Goal: Information Seeking & Learning: Learn about a topic

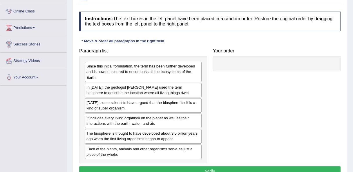
scroll to position [77, 0]
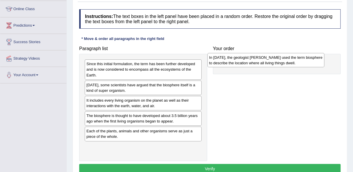
drag, startPoint x: 170, startPoint y: 89, endPoint x: 292, endPoint y: 62, distance: 125.5
click at [292, 62] on div "In 1875, the geologist Eduard Suess used the term biosphere to describe the loc…" at bounding box center [265, 60] width 117 height 14
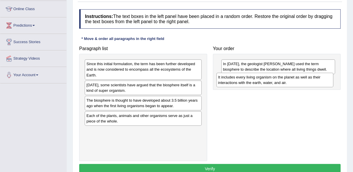
drag, startPoint x: 139, startPoint y: 104, endPoint x: 271, endPoint y: 81, distance: 133.5
click at [271, 81] on div "It includes every living organism on the planet as well as their interactions w…" at bounding box center [274, 80] width 117 height 14
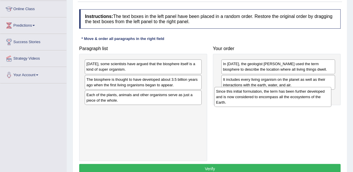
drag, startPoint x: 112, startPoint y: 73, endPoint x: 242, endPoint y: 99, distance: 132.5
click at [242, 99] on div "Since this initial formulation, the term has been further developed and is now …" at bounding box center [272, 97] width 117 height 20
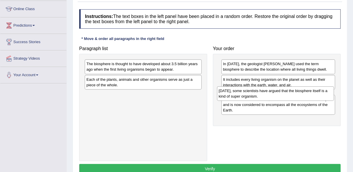
drag, startPoint x: 114, startPoint y: 71, endPoint x: 246, endPoint y: 97, distance: 134.8
click at [246, 97] on div "Today, some scientists have argued that the biosphere itself is a kind of super…" at bounding box center [275, 93] width 117 height 14
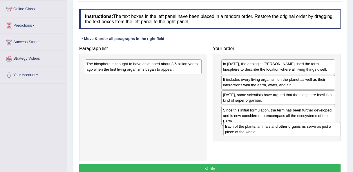
drag, startPoint x: 126, startPoint y: 82, endPoint x: 252, endPoint y: 129, distance: 134.4
click at [252, 129] on div "Each of the plants, animals and other organisms serve as just a piece of the wh…" at bounding box center [281, 129] width 117 height 14
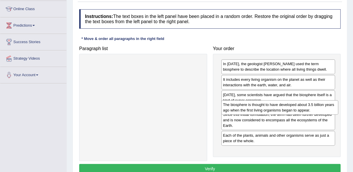
drag, startPoint x: 161, startPoint y: 65, endPoint x: 298, endPoint y: 106, distance: 142.4
click at [298, 106] on div "The biosphere is thought to have developed about 3.5 billion years ago when the…" at bounding box center [279, 107] width 117 height 14
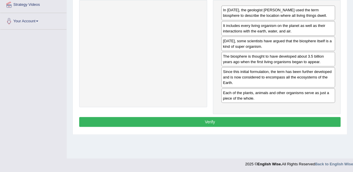
scroll to position [130, 0]
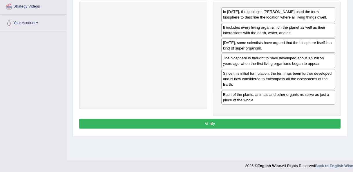
click at [239, 122] on button "Verify" at bounding box center [209, 124] width 261 height 10
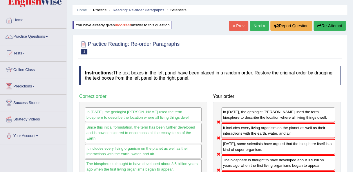
scroll to position [18, 0]
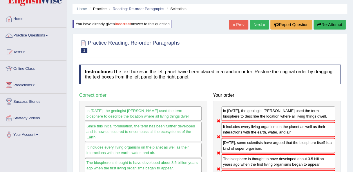
click at [329, 27] on button "Re-Attempt" at bounding box center [329, 25] width 32 height 10
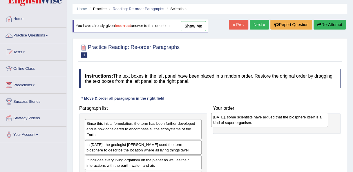
drag, startPoint x: 158, startPoint y: 161, endPoint x: 284, endPoint y: 119, distance: 133.2
click at [284, 119] on div "Today, some scientists have argued that the biosphere itself is a kind of super…" at bounding box center [269, 120] width 117 height 14
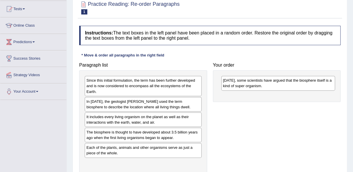
scroll to position [57, 0]
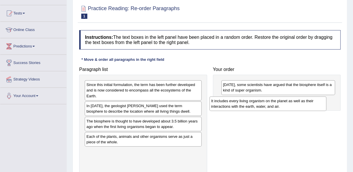
drag, startPoint x: 139, startPoint y: 123, endPoint x: 267, endPoint y: 103, distance: 129.8
click at [267, 103] on div "It includes every living organism on the planet as well as their interactions w…" at bounding box center [267, 104] width 117 height 14
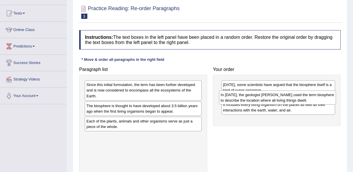
drag, startPoint x: 176, startPoint y: 111, endPoint x: 310, endPoint y: 101, distance: 134.6
click at [310, 101] on div "In 1875, the geologist Eduard Suess used the term biosphere to describe the loc…" at bounding box center [277, 97] width 117 height 14
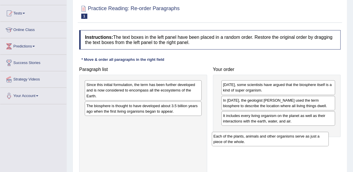
drag, startPoint x: 166, startPoint y: 116, endPoint x: 292, endPoint y: 130, distance: 126.5
click at [292, 132] on div "Each of the plants, animals and other organisms serve as just a piece of the wh…" at bounding box center [270, 139] width 117 height 14
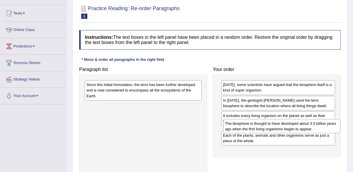
drag, startPoint x: 172, startPoint y: 109, endPoint x: 311, endPoint y: 126, distance: 139.9
click at [311, 126] on div "The biosphere is thought to have developed about 3.5 billion years ago when the…" at bounding box center [281, 126] width 117 height 14
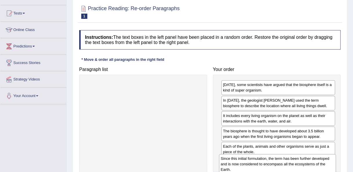
drag, startPoint x: 164, startPoint y: 90, endPoint x: 298, endPoint y: 164, distance: 152.9
click at [298, 164] on div "Since this initial formulation, the term has been further developed and is now …" at bounding box center [277, 164] width 117 height 20
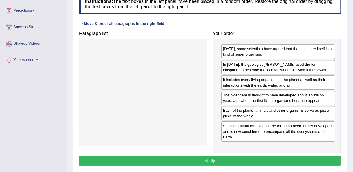
scroll to position [92, 0]
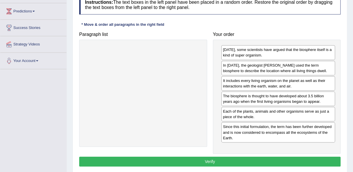
click at [245, 159] on button "Verify" at bounding box center [209, 162] width 261 height 10
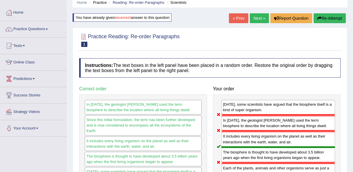
scroll to position [23, 0]
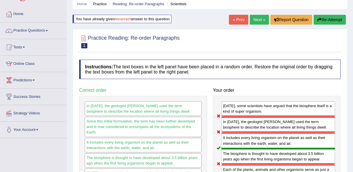
click at [326, 18] on button "Re-Attempt" at bounding box center [329, 20] width 32 height 10
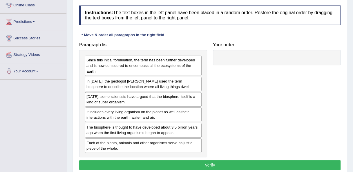
scroll to position [79, 0]
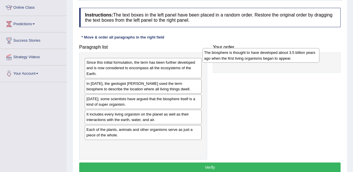
drag, startPoint x: 161, startPoint y: 132, endPoint x: 279, endPoint y: 55, distance: 140.7
click at [279, 55] on div "The biosphere is thought to have developed about 3.5 billion years ago when the…" at bounding box center [260, 55] width 117 height 14
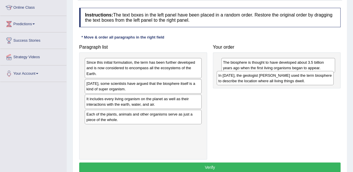
drag, startPoint x: 133, startPoint y: 91, endPoint x: 265, endPoint y: 82, distance: 132.1
click at [265, 82] on div "In 1875, the geologist Eduard Suess used the term biosphere to describe the loc…" at bounding box center [274, 78] width 117 height 14
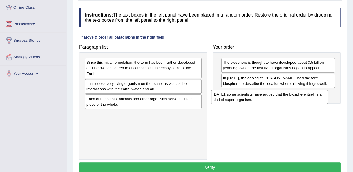
drag, startPoint x: 138, startPoint y: 83, endPoint x: 265, endPoint y: 92, distance: 127.0
click at [265, 92] on div "Today, some scientists have argued that the biosphere itself is a kind of super…" at bounding box center [269, 97] width 117 height 14
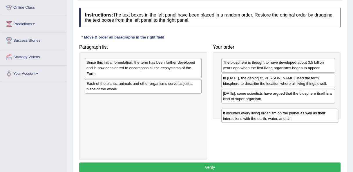
drag, startPoint x: 141, startPoint y: 84, endPoint x: 277, endPoint y: 111, distance: 138.5
click at [277, 111] on div "It includes every living organism on the planet as well as their interactions w…" at bounding box center [279, 116] width 117 height 14
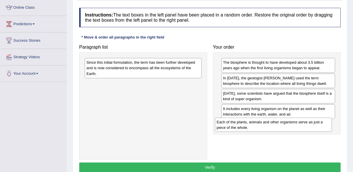
drag, startPoint x: 139, startPoint y: 86, endPoint x: 269, endPoint y: 125, distance: 135.8
click at [269, 125] on div "Each of the plants, animals and other organisms serve as just a piece of the wh…" at bounding box center [273, 125] width 117 height 14
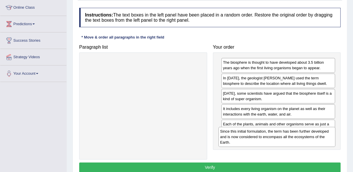
drag, startPoint x: 157, startPoint y: 65, endPoint x: 291, endPoint y: 135, distance: 150.7
click at [291, 135] on div "Since this initial formulation, the term has been further developed and is now …" at bounding box center [276, 137] width 117 height 20
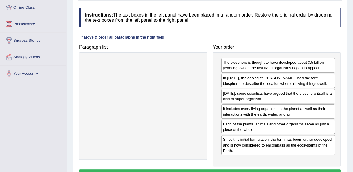
click at [225, 170] on button "Verify" at bounding box center [209, 175] width 261 height 10
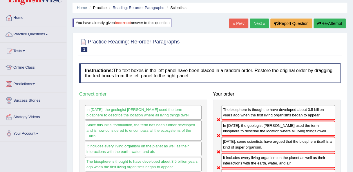
scroll to position [20, 0]
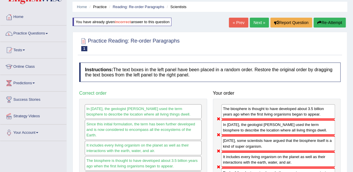
click at [43, 35] on link "Practice Questions" at bounding box center [33, 33] width 66 height 14
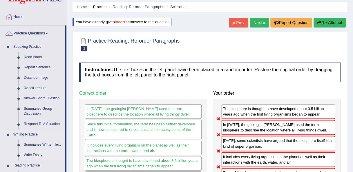
click at [34, 155] on link "Write Essay" at bounding box center [43, 155] width 44 height 10
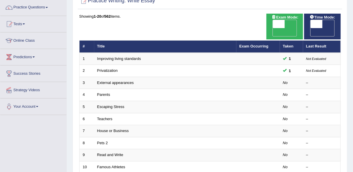
scroll to position [47, 0]
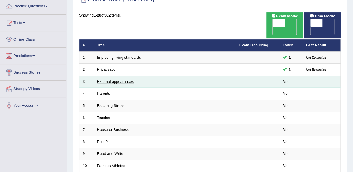
click at [115, 79] on link "External appearances" at bounding box center [115, 81] width 37 height 4
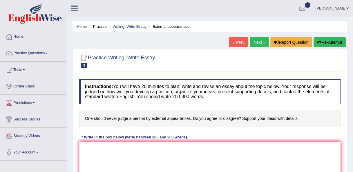
click at [248, 78] on div "Instructions: You will have 20 minutes to plan, write and revise an essay about…" at bounding box center [210, 141] width 264 height 129
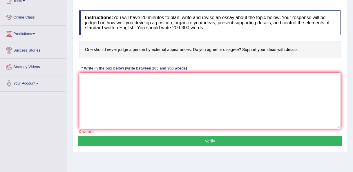
scroll to position [68, 0]
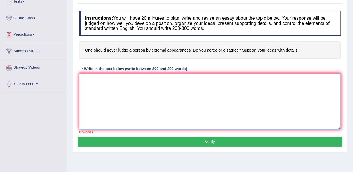
click at [170, 97] on textarea at bounding box center [209, 101] width 261 height 56
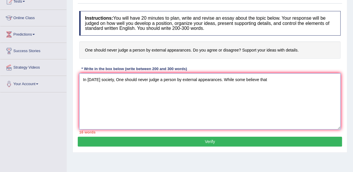
drag, startPoint x: 147, startPoint y: 78, endPoint x: 218, endPoint y: 81, distance: 71.0
click at [218, 81] on textarea "In today's society, One should never judge a person by external appearances. Wh…" at bounding box center [209, 101] width 261 height 56
click at [275, 80] on textarea "In today's society, One should never judge a person by external appearances. Wh…" at bounding box center [209, 101] width 261 height 56
paste textarea "judge a person by external appearances"
click at [274, 80] on textarea "In today's society, One should never judge a person by external appearances. Wh…" at bounding box center [209, 101] width 261 height 56
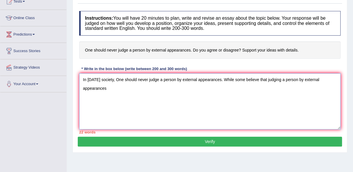
click at [126, 89] on textarea "In today's society, One should never judge a person by external appearances. Wh…" at bounding box center [209, 101] width 261 height 56
paste textarea "judge a person by external appearances"
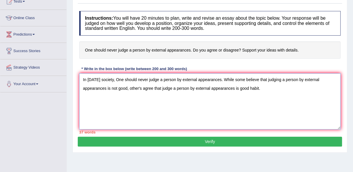
click at [128, 87] on textarea "In today's society, One should never judge a person by external appearances. Wh…" at bounding box center [209, 101] width 261 height 56
click at [162, 88] on textarea "In today's society, One should never judge a person by external appearances. Wh…" at bounding box center [209, 101] width 261 height 56
click at [186, 88] on textarea "In today's society, One should never judge a person by external appearances. Wh…" at bounding box center [209, 101] width 261 height 56
click at [282, 88] on textarea "In today's society, One should never judge a person by external appearances. Wh…" at bounding box center [209, 101] width 261 height 56
drag, startPoint x: 264, startPoint y: 79, endPoint x: 137, endPoint y: 88, distance: 127.8
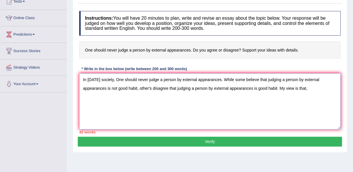
click at [137, 88] on textarea "In today's society, One should never judge a person by external appearances. Wh…" at bounding box center [209, 101] width 261 height 56
click at [311, 88] on textarea "In today's society, One should never judge a person by external appearances. Wh…" at bounding box center [209, 101] width 261 height 56
paste textarea "judging a person by external appearances is not good habit"
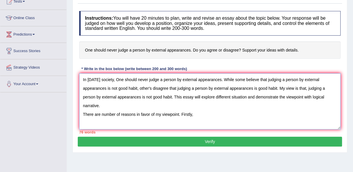
drag, startPoint x: 116, startPoint y: 79, endPoint x: 220, endPoint y: 81, distance: 104.3
click at [220, 81] on textarea "In today's society, One should never judge a person by external appearances. Wh…" at bounding box center [209, 101] width 261 height 56
click at [216, 106] on textarea "In today's society, One should never judge a person by external appearances. Wh…" at bounding box center [209, 101] width 261 height 56
paste textarea "One should never judge a person by external appearances."
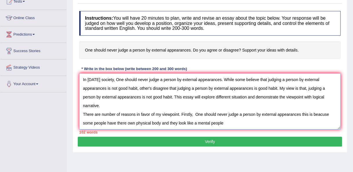
click at [150, 112] on textarea "In today's society, One should never judge a person by external appearances. Wh…" at bounding box center [209, 101] width 261 height 56
drag, startPoint x: 198, startPoint y: 114, endPoint x: 229, endPoint y: 111, distance: 31.4
click at [229, 111] on textarea "In today's society, One should never judge a person by external appearances. Wh…" at bounding box center [209, 101] width 261 height 56
click at [219, 114] on textarea "In today's society, One should never judge a person by external appearances. Wh…" at bounding box center [209, 101] width 261 height 56
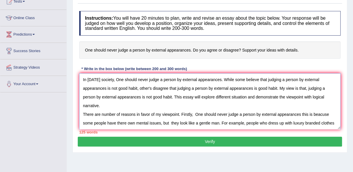
click at [99, 122] on textarea "In today's society, One should never judge a person by external appearances. Wh…" at bounding box center [209, 101] width 261 height 56
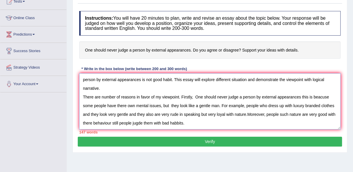
scroll to position [23, 0]
click at [187, 117] on textarea "In today's society, One should never judge a person by external appearances. Wh…" at bounding box center [209, 101] width 261 height 56
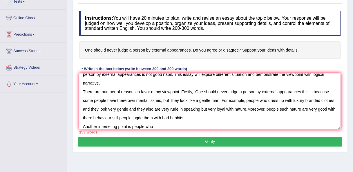
drag, startPoint x: 116, startPoint y: 49, endPoint x: 181, endPoint y: 54, distance: 65.1
click at [181, 54] on h4 "One should never judge a person by external appearances. Do you agree or disagr…" at bounding box center [209, 50] width 261 height 18
click at [159, 126] on textarea "In today's society, One should never judge a person by external appearances. Wh…" at bounding box center [209, 101] width 261 height 56
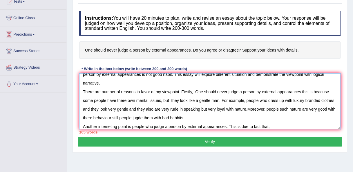
click at [240, 126] on textarea "In today's society, One should never judge a person by external appearances. Wh…" at bounding box center [209, 101] width 261 height 56
click at [273, 126] on textarea "In today's society, One should never judge a person by external appearances. Wh…" at bounding box center [209, 101] width 261 height 56
click at [248, 126] on textarea "In today's society, One should never judge a person by external appearances. Wh…" at bounding box center [209, 101] width 261 height 56
click at [241, 125] on textarea "In today's society, One should never judge a person by external appearances. Wh…" at bounding box center [209, 101] width 261 height 56
click at [291, 127] on textarea "In today's society, One should never judge a person by external appearances. Wh…" at bounding box center [209, 101] width 261 height 56
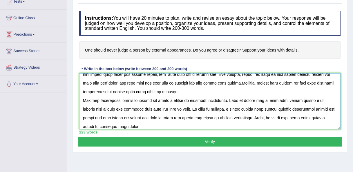
scroll to position [57, 0]
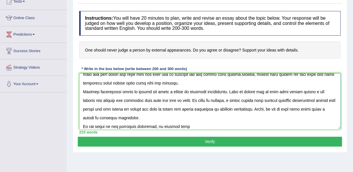
paste textarea "One should never judge a person by external appearances."
click at [183, 127] on textarea at bounding box center [209, 101] width 261 height 56
click at [180, 126] on textarea at bounding box center [209, 101] width 261 height 56
click at [292, 127] on textarea at bounding box center [209, 101] width 261 height 56
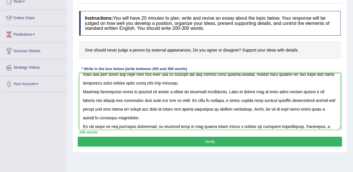
scroll to position [66, 0]
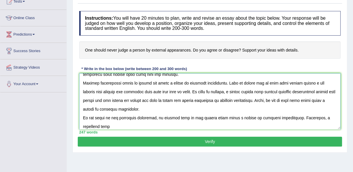
paste textarea "One should never judge a person by external appearances."
click at [93, 125] on textarea at bounding box center [209, 101] width 261 height 56
click at [205, 126] on textarea at bounding box center [209, 101] width 261 height 56
type textarea "In today's society, One should never judge a person by external appearances. Wh…"
click at [214, 139] on button "Verify" at bounding box center [210, 142] width 264 height 10
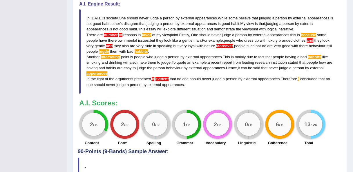
scroll to position [194, 0]
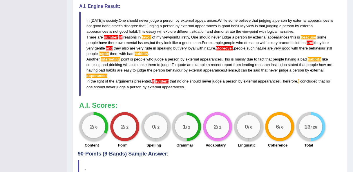
click at [216, 48] on span "Moreover" at bounding box center [224, 48] width 17 height 4
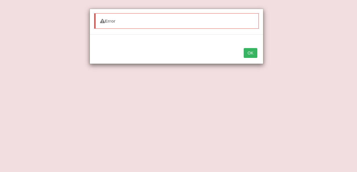
click at [246, 65] on div "Error OK" at bounding box center [178, 86] width 357 height 172
click at [254, 54] on button "OK" at bounding box center [250, 53] width 13 height 10
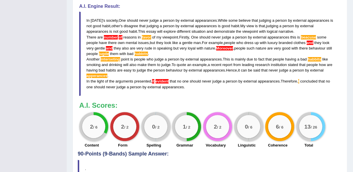
scroll to position [227, 0]
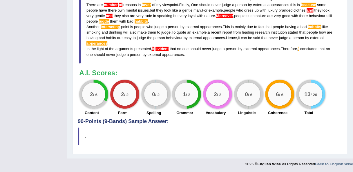
click at [250, 96] on small "/ 6" at bounding box center [250, 94] width 4 height 4
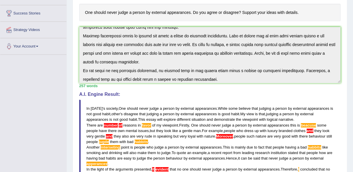
scroll to position [0, 0]
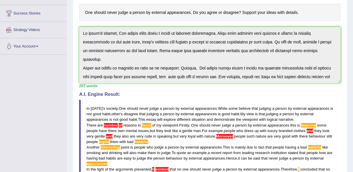
click at [65, 22] on div "Toggle navigation Home Practice Questions Speaking Practice Read Aloud Repeat S…" at bounding box center [176, 92] width 353 height 397
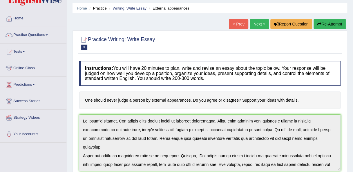
scroll to position [15, 0]
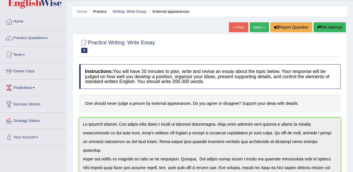
click at [334, 29] on button "Re-Attempt" at bounding box center [329, 27] width 32 height 10
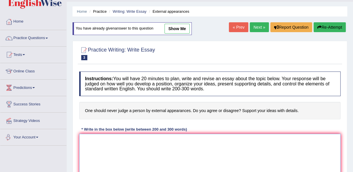
click at [124, 144] on textarea at bounding box center [209, 162] width 261 height 56
paste textarea "In [DATE] society, One should never judge a person by external appearances. Whi…"
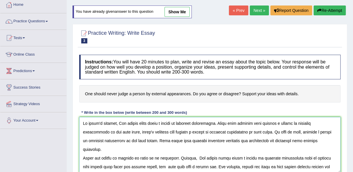
click at [256, 123] on textarea at bounding box center [209, 145] width 261 height 56
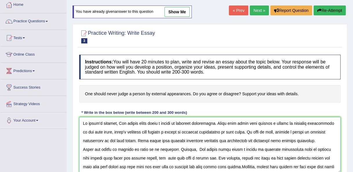
drag, startPoint x: 108, startPoint y: 131, endPoint x: 136, endPoint y: 132, distance: 29.0
click at [136, 132] on textarea at bounding box center [209, 145] width 261 height 56
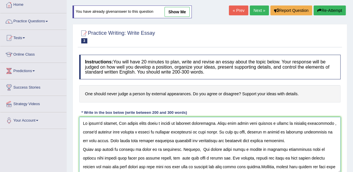
click at [261, 121] on textarea at bounding box center [209, 145] width 261 height 56
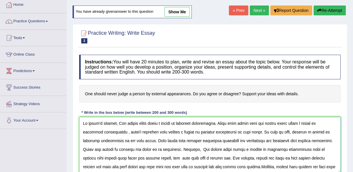
click at [153, 130] on textarea at bounding box center [209, 145] width 261 height 56
click at [162, 131] on textarea at bounding box center [209, 145] width 261 height 56
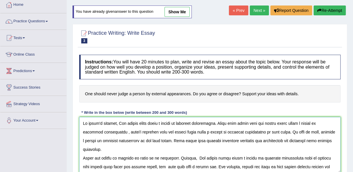
drag, startPoint x: 266, startPoint y: 132, endPoint x: 289, endPoint y: 131, distance: 23.5
click at [289, 131] on textarea at bounding box center [209, 145] width 261 height 56
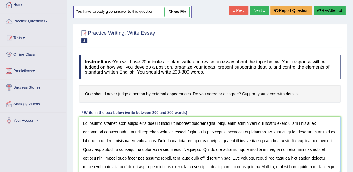
click at [195, 141] on textarea at bounding box center [209, 145] width 261 height 56
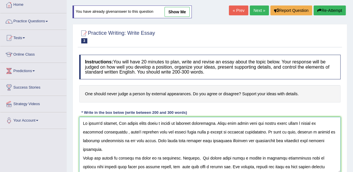
click at [100, 148] on textarea at bounding box center [209, 145] width 261 height 56
click at [244, 158] on textarea at bounding box center [209, 145] width 261 height 56
click at [311, 158] on textarea at bounding box center [209, 145] width 261 height 56
click at [258, 156] on textarea at bounding box center [209, 145] width 261 height 56
click at [95, 165] on textarea at bounding box center [209, 145] width 261 height 56
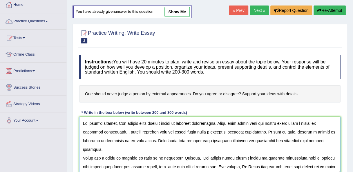
click at [127, 167] on textarea at bounding box center [209, 145] width 261 height 56
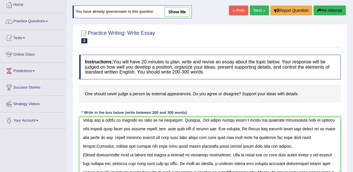
scroll to position [37, 0]
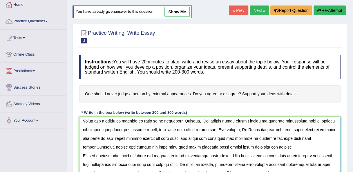
click at [112, 138] on textarea at bounding box center [209, 145] width 261 height 56
click at [114, 138] on textarea at bounding box center [209, 145] width 261 height 56
click at [280, 139] on textarea at bounding box center [209, 145] width 261 height 56
click at [131, 146] on textarea at bounding box center [209, 145] width 261 height 56
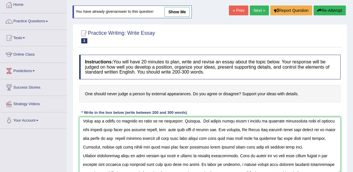
click at [156, 145] on textarea at bounding box center [209, 145] width 261 height 56
drag, startPoint x: 341, startPoint y: 145, endPoint x: 337, endPoint y: 145, distance: 4.1
click at [337, 145] on div "Instructions: You will have 20 minutes to plan, write and revise an essay about…" at bounding box center [210, 116] width 264 height 129
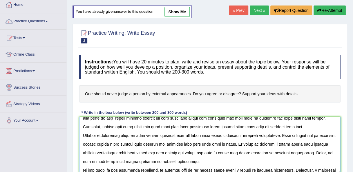
scroll to position [55, 0]
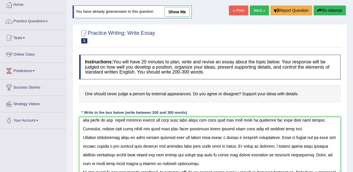
click at [118, 145] on textarea at bounding box center [209, 145] width 261 height 56
click at [246, 145] on textarea at bounding box center [209, 145] width 261 height 56
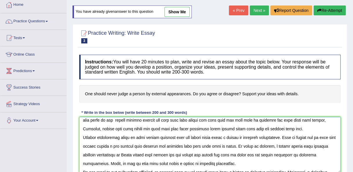
click at [154, 153] on textarea at bounding box center [209, 145] width 261 height 56
drag, startPoint x: 278, startPoint y: 154, endPoint x: 236, endPoint y: 156, distance: 42.9
click at [236, 156] on textarea at bounding box center [209, 145] width 261 height 56
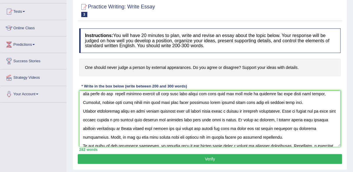
scroll to position [61, 0]
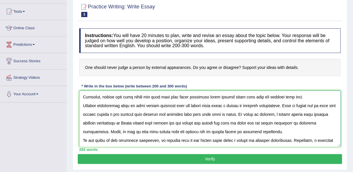
type textarea "In today's society, One should never judge a person by external appearances. Wh…"
click at [221, 160] on button "Verify" at bounding box center [210, 159] width 264 height 10
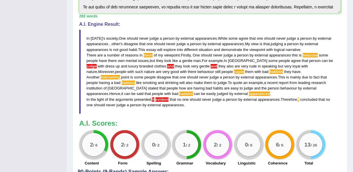
scroll to position [177, 0]
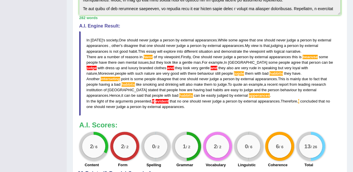
click at [351, 91] on div "Home Practice Writing: Write Essay External appearances You have already given …" at bounding box center [210, 17] width 286 height 388
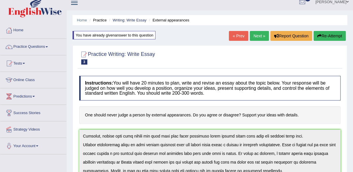
scroll to position [9, 0]
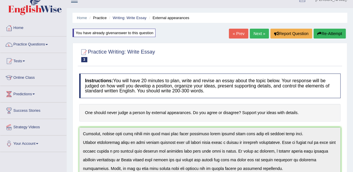
click at [328, 34] on button "Re-Attempt" at bounding box center [329, 34] width 32 height 10
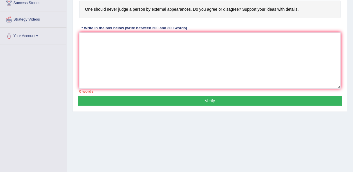
scroll to position [132, 0]
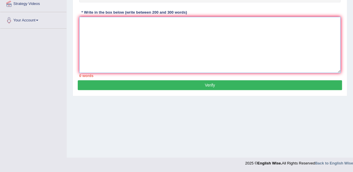
click at [118, 34] on textarea at bounding box center [209, 45] width 261 height 56
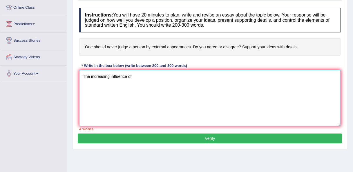
scroll to position [80, 0]
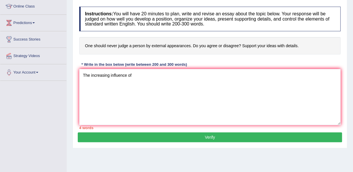
click at [84, 46] on h4 "One should never judge a person by external appearances. Do you agree or disagr…" at bounding box center [209, 46] width 261 height 18
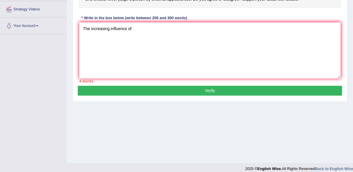
scroll to position [132, 0]
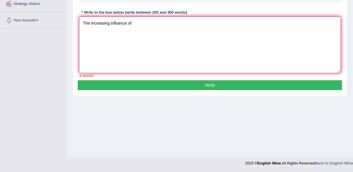
click at [141, 18] on textarea "The increasing influence of" at bounding box center [209, 45] width 261 height 56
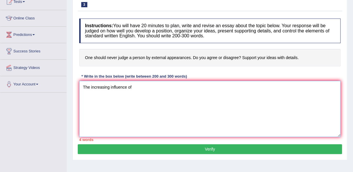
scroll to position [65, 0]
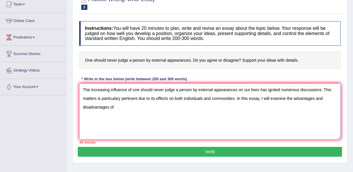
click at [314, 97] on textarea "The increasing influence of one should never judge a person by external appeara…" at bounding box center [209, 111] width 261 height 56
click at [109, 107] on textarea "The increasing influence of one should never judge a person by external appeara…" at bounding box center [209, 111] width 261 height 56
click at [307, 98] on textarea "The increasing influence of one should never judge a person by external appeara…" at bounding box center [209, 111] width 261 height 56
click at [89, 107] on textarea "The increasing influence of one should never judge a person by external appeara…" at bounding box center [209, 111] width 261 height 56
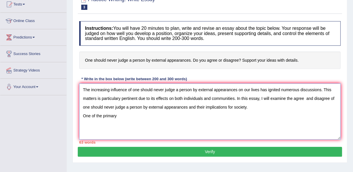
click at [165, 116] on textarea "The increasing influence of one should never judge a person by external appeara…" at bounding box center [209, 111] width 261 height 56
paste textarea "In [DATE] society, One should never judge a person by external appearances. Whi…"
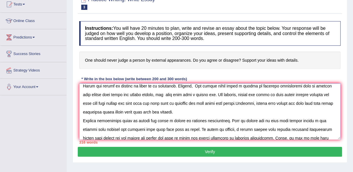
scroll to position [0, 0]
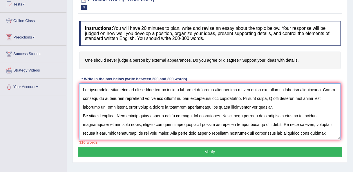
drag, startPoint x: 83, startPoint y: 115, endPoint x: 84, endPoint y: 86, distance: 28.7
click at [84, 86] on textarea at bounding box center [209, 111] width 261 height 56
click at [82, 118] on textarea at bounding box center [209, 111] width 261 height 56
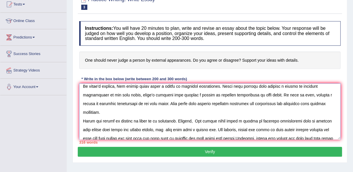
scroll to position [32, 0]
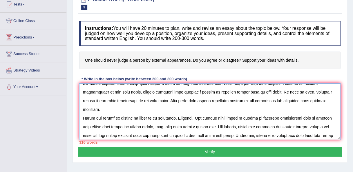
drag, startPoint x: 82, startPoint y: 118, endPoint x: 217, endPoint y: 108, distance: 135.1
click at [217, 108] on textarea at bounding box center [209, 111] width 261 height 56
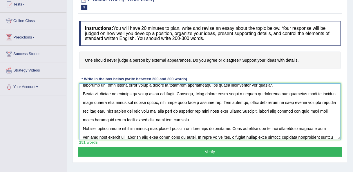
scroll to position [0, 0]
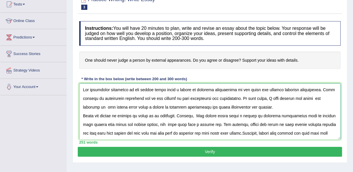
type textarea "The increasing influence of one should never judge a person by external appeara…"
click at [215, 154] on button "Verify" at bounding box center [210, 152] width 264 height 10
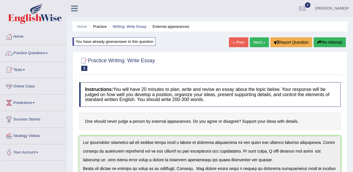
click at [79, 0] on html "Toggle navigation Home Practice Questions Speaking Practice Read Aloud Repeat S…" at bounding box center [176, 86] width 353 height 172
click at [26, 52] on link "Practice Questions" at bounding box center [33, 52] width 66 height 14
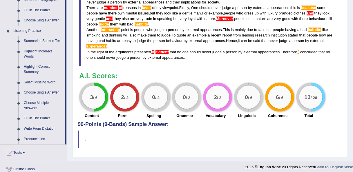
scroll to position [213, 0]
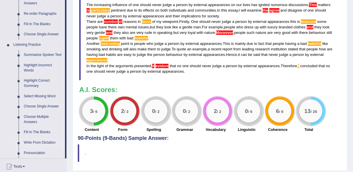
click at [27, 140] on link "Write From Dictation" at bounding box center [43, 143] width 44 height 10
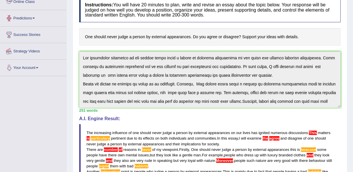
scroll to position [75, 0]
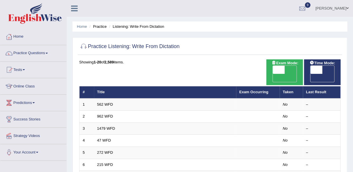
click at [272, 74] on span "OFF" at bounding box center [266, 78] width 12 height 8
checkbox input "true"
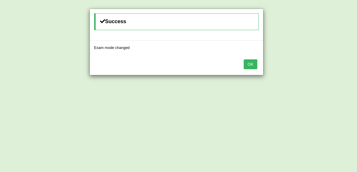
click at [253, 67] on button "OK" at bounding box center [250, 64] width 13 height 10
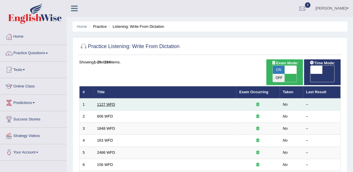
click at [107, 102] on link "1127 WFD" at bounding box center [106, 104] width 18 height 4
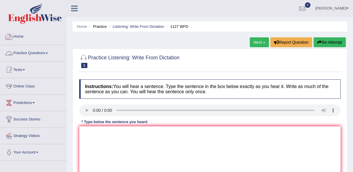
click at [41, 51] on link "Practice Questions" at bounding box center [33, 52] width 66 height 14
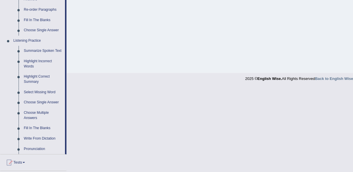
scroll to position [215, 0]
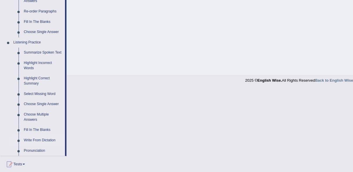
click at [40, 140] on link "Write From Dictation" at bounding box center [43, 140] width 44 height 10
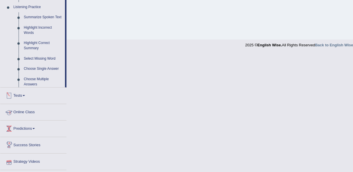
scroll to position [205, 0]
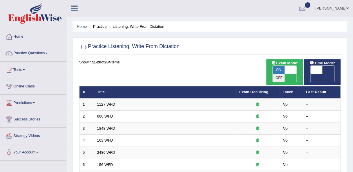
click at [329, 65] on span "Time Mode:" at bounding box center [322, 63] width 30 height 6
click at [310, 74] on span "OFF" at bounding box center [304, 78] width 12 height 8
checkbox input "true"
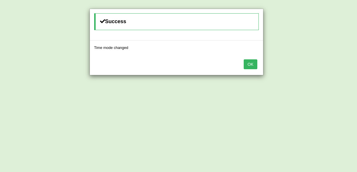
click at [250, 63] on button "OK" at bounding box center [250, 64] width 13 height 10
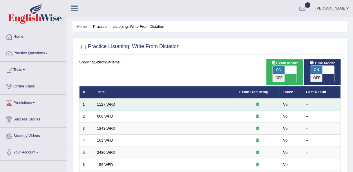
click at [106, 102] on link "1127 WFD" at bounding box center [106, 104] width 18 height 4
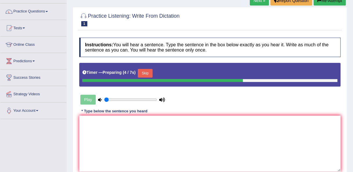
scroll to position [36, 0]
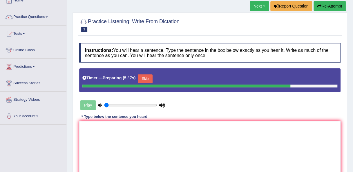
click at [92, 104] on div "Play" at bounding box center [122, 105] width 87 height 14
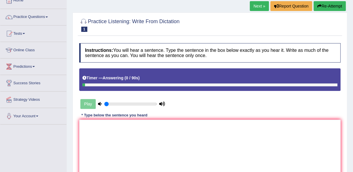
scroll to position [132, 0]
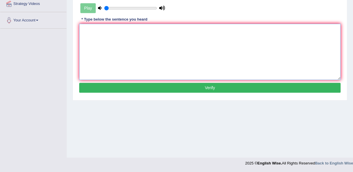
click at [100, 35] on textarea at bounding box center [209, 52] width 261 height 56
click at [132, 30] on textarea "The university degree is the requirment for many professions." at bounding box center [209, 52] width 261 height 56
click at [224, 30] on textarea "The university degree is the requirment for many professions." at bounding box center [209, 52] width 261 height 56
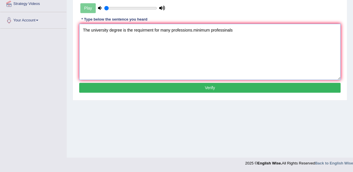
click at [225, 29] on textarea "The university degree is the requirment for many professions.minimum professina…" at bounding box center [209, 52] width 261 height 56
click at [252, 27] on textarea "The university degree is the requirment for many professions.minimum profession…" at bounding box center [209, 52] width 261 height 56
type textarea "The university degree is the requirment for many professions.minimum profession…"
click at [207, 90] on button "Verify" at bounding box center [209, 88] width 261 height 10
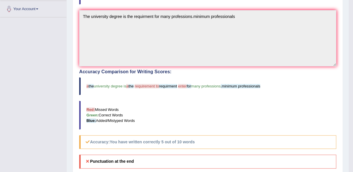
scroll to position [144, 0]
click at [90, 86] on span "the" at bounding box center [90, 85] width 5 height 4
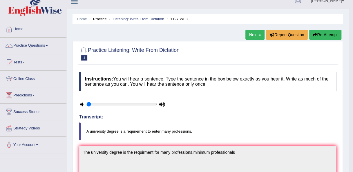
scroll to position [9, 0]
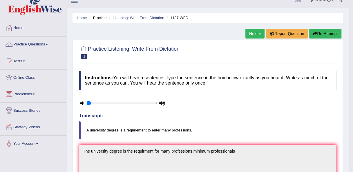
click at [254, 34] on link "Next »" at bounding box center [254, 34] width 19 height 10
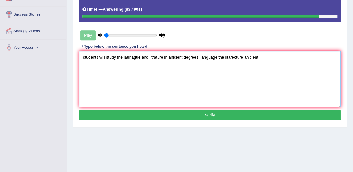
scroll to position [102, 0]
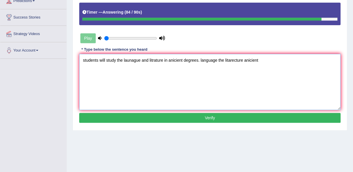
type textarea "students will study the launague and litrature in anicient degrees. language th…"
click at [219, 121] on button "Verify" at bounding box center [209, 118] width 261 height 10
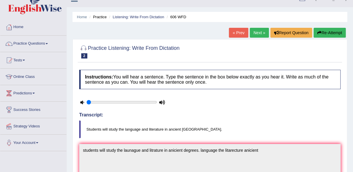
scroll to position [10, 0]
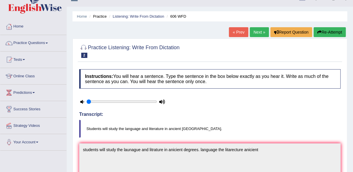
click at [256, 31] on link "Next »" at bounding box center [259, 32] width 19 height 10
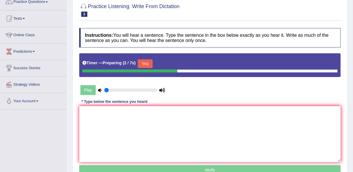
scroll to position [49, 0]
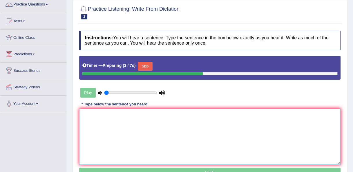
click at [161, 131] on textarea at bounding box center [209, 137] width 261 height 56
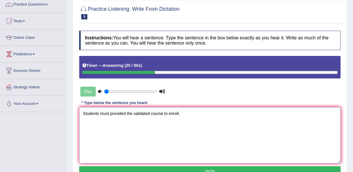
click at [150, 113] on textarea "Students must provided the validated course to enroll." at bounding box center [209, 135] width 261 height 56
click at [232, 112] on textarea "Students must provided the validated score to enroll the course. course to enro…" at bounding box center [209, 135] width 261 height 56
click at [247, 117] on textarea "Students must provided the validated score to enroll the course. course to enro…" at bounding box center [209, 135] width 261 height 56
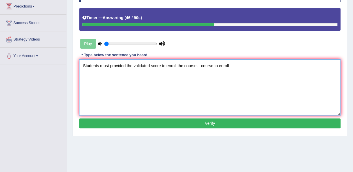
scroll to position [95, 0]
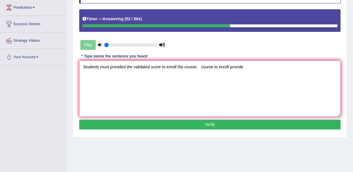
type textarea "Students must provided the validated score to enroll the course. course to enro…"
click at [219, 122] on button "Verify" at bounding box center [209, 125] width 261 height 10
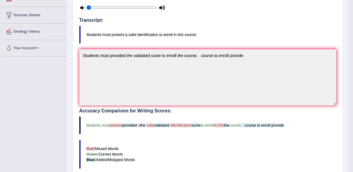
scroll to position [105, 0]
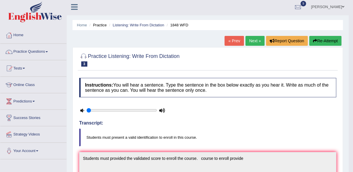
scroll to position [1, 0]
click at [251, 37] on link "Next »" at bounding box center [254, 41] width 19 height 10
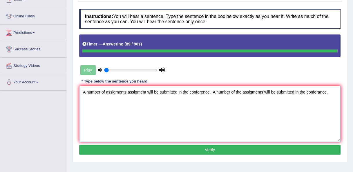
type textarea "A number of assigments assigment will be submitted in the conference. A number …"
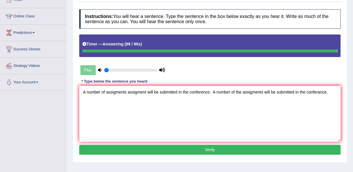
scroll to position [75, 0]
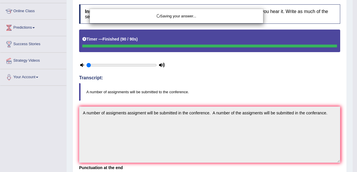
drag, startPoint x: 355, startPoint y: 94, endPoint x: 363, endPoint y: 141, distance: 47.7
click at [352, 97] on html "Toggle navigation Home Practice Questions Speaking Practice Read Aloud Repeat S…" at bounding box center [178, 11] width 357 height 172
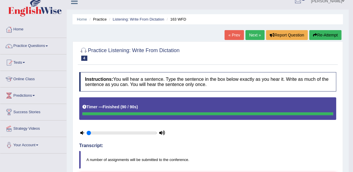
scroll to position [7, 0]
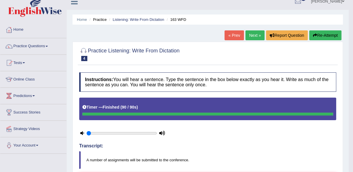
click at [258, 35] on link "Next »" at bounding box center [254, 35] width 19 height 10
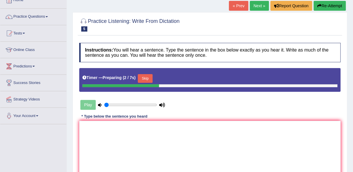
scroll to position [38, 0]
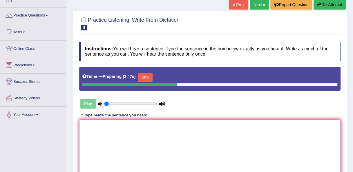
click at [183, 125] on textarea at bounding box center [209, 148] width 261 height 56
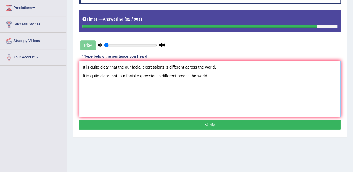
scroll to position [94, 0]
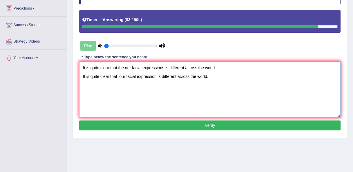
type textarea "It is quite clear that the our facial expressions is different across the world…"
click at [216, 124] on button "Verify" at bounding box center [209, 126] width 261 height 10
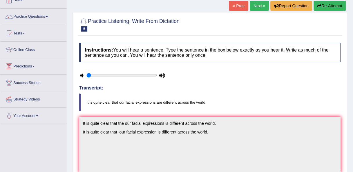
scroll to position [37, 0]
click at [318, 6] on icon "button" at bounding box center [319, 5] width 4 height 4
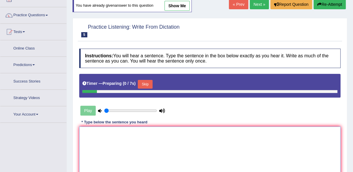
click at [122, 143] on textarea at bounding box center [209, 155] width 261 height 56
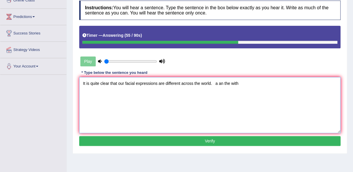
scroll to position [84, 0]
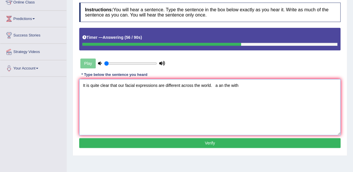
type textarea "It is quite clear that our facial expressions are different across the world. a…"
click at [201, 143] on button "Verify" at bounding box center [209, 143] width 261 height 10
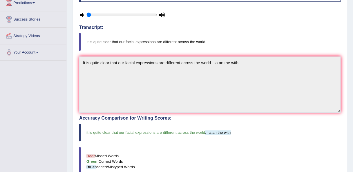
scroll to position [99, 0]
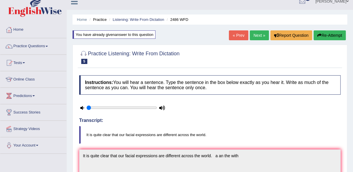
scroll to position [8, 0]
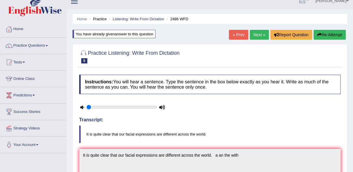
click at [326, 37] on button "Re-Attempt" at bounding box center [329, 35] width 32 height 10
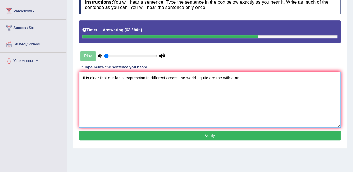
scroll to position [91, 0]
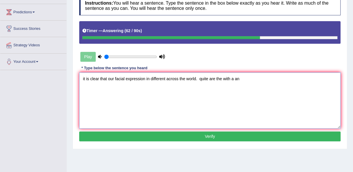
type textarea "it is clear that our facial expression in different across the world. quite are…"
click at [258, 137] on button "Verify" at bounding box center [209, 137] width 261 height 10
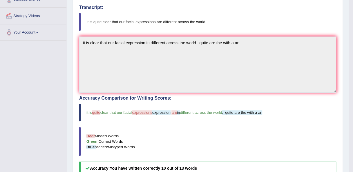
scroll to position [118, 0]
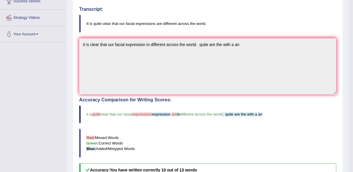
click at [61, 48] on div "Toggle navigation Home Practice Questions Speaking Practice Read Aloud Repeat S…" at bounding box center [174, 78] width 348 height 393
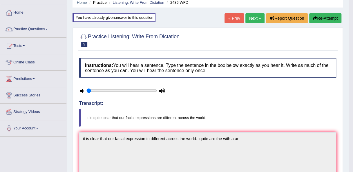
scroll to position [22, 0]
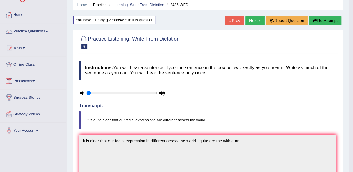
click at [325, 24] on button "Re-Attempt" at bounding box center [325, 21] width 32 height 10
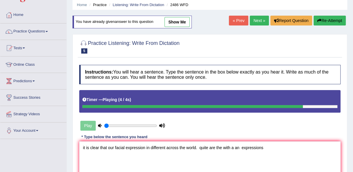
click at [90, 148] on textarea "it is clear that our facial expression in different across the world. quite are…" at bounding box center [209, 169] width 261 height 56
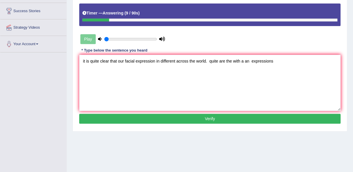
scroll to position [107, 0]
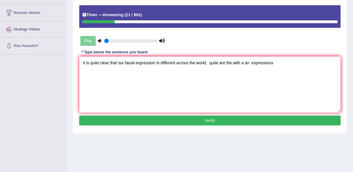
click at [219, 63] on textarea "it is quite clear that our facial expression in different across the world. qui…" at bounding box center [209, 85] width 261 height 56
type textarea "it is quite clear that our facial expression in different across the world. are…"
click at [221, 117] on button "Verify" at bounding box center [209, 121] width 261 height 10
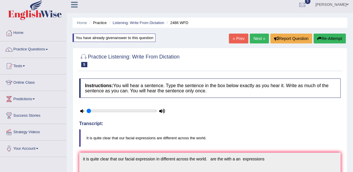
scroll to position [6, 0]
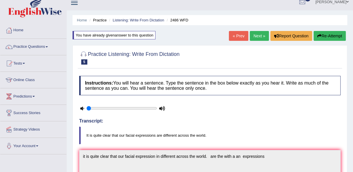
click at [255, 37] on link "Next »" at bounding box center [259, 36] width 19 height 10
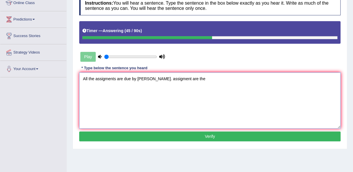
scroll to position [80, 0]
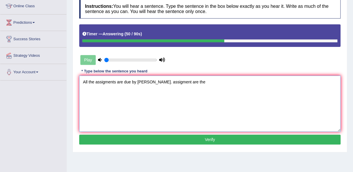
type textarea "All the assigments are due by tommorow. assigment are the"
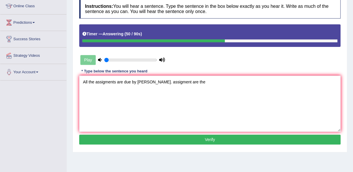
click at [190, 142] on button "Verify" at bounding box center [209, 140] width 261 height 10
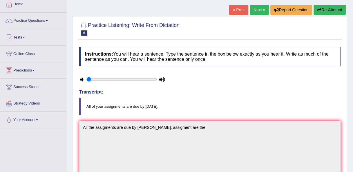
scroll to position [32, 0]
click at [59, 135] on div "Toggle navigation Home Practice Questions Speaking Practice Read Aloud Repeat S…" at bounding box center [176, 163] width 353 height 390
click at [325, 12] on button "Re-Attempt" at bounding box center [329, 10] width 32 height 10
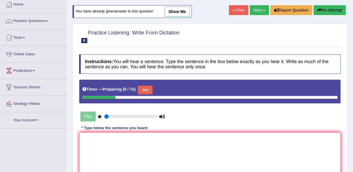
click at [135, 139] on textarea at bounding box center [209, 160] width 261 height 56
paste textarea "All the assigments are due by tommorow. assigment are the"
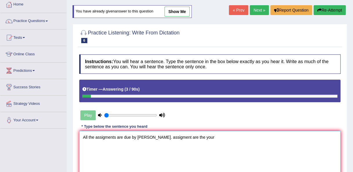
click at [191, 136] on textarea "All the assigments are due by tommorow. assigment are the your" at bounding box center [209, 159] width 261 height 56
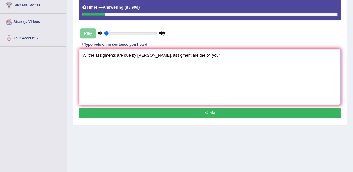
scroll to position [105, 0]
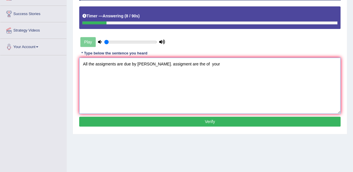
type textarea "All the assigments are due by [PERSON_NAME]. assigment are the of your"
click at [248, 121] on button "Verify" at bounding box center [209, 122] width 261 height 10
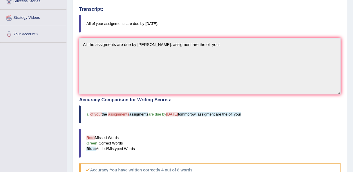
scroll to position [98, 0]
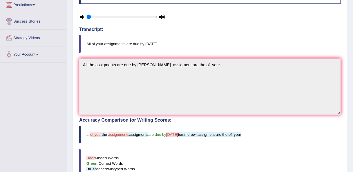
click at [62, 67] on div "Toggle navigation Home Practice Questions Speaking Practice Read Aloud Repeat S…" at bounding box center [176, 98] width 353 height 393
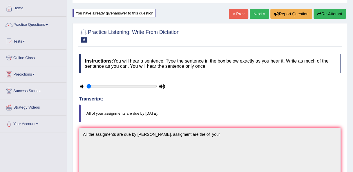
scroll to position [28, 0]
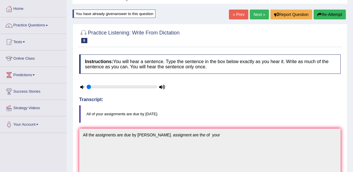
click at [325, 14] on button "Re-Attempt" at bounding box center [329, 15] width 32 height 10
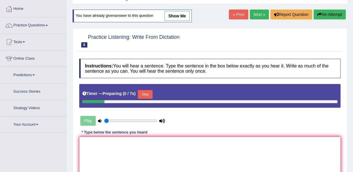
click at [128, 145] on textarea at bounding box center [209, 165] width 261 height 56
paste textarea "All the assigments are due by [PERSON_NAME]. assigment are the of your"
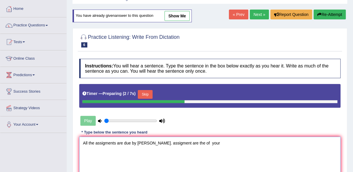
click at [94, 143] on textarea "All the assigments are due by [PERSON_NAME]. assigment are the of your" at bounding box center [209, 165] width 261 height 56
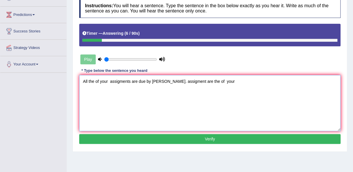
scroll to position [86, 0]
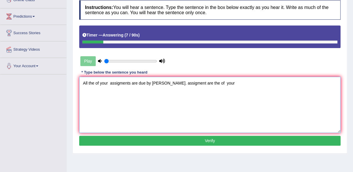
type textarea "All the of your assigments are due by [PERSON_NAME]. assigment are the of your"
click at [229, 140] on button "Verify" at bounding box center [209, 141] width 261 height 10
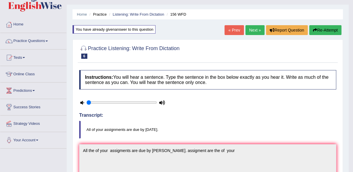
scroll to position [13, 0]
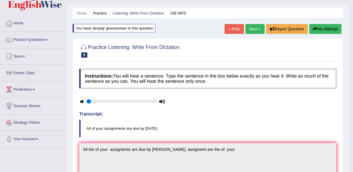
click at [319, 27] on button "Re-Attempt" at bounding box center [325, 29] width 32 height 10
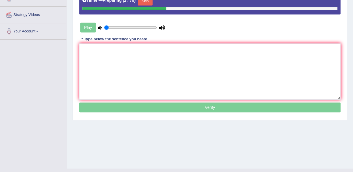
scroll to position [132, 0]
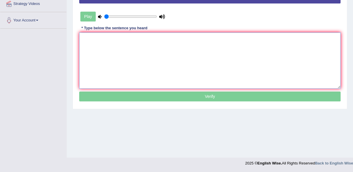
click at [98, 49] on textarea at bounding box center [209, 60] width 261 height 56
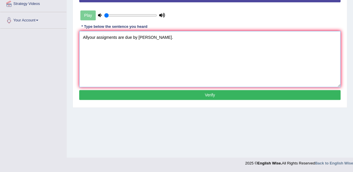
click at [88, 37] on textarea "Allyour assigments are due by [PERSON_NAME]." at bounding box center [209, 59] width 261 height 56
click at [190, 38] on textarea "All of your assigments are due by [PERSON_NAME]." at bounding box center [209, 59] width 261 height 56
type textarea "All of your assigments are due by [PERSON_NAME]. All your assigments are due by…"
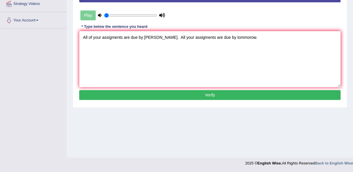
click at [203, 97] on button "Verify" at bounding box center [209, 95] width 261 height 10
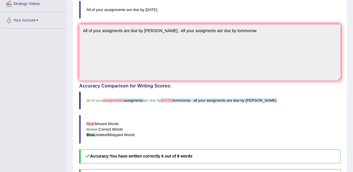
drag, startPoint x: 352, startPoint y: 95, endPoint x: 357, endPoint y: 112, distance: 18.2
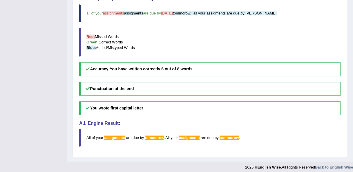
scroll to position [219, 0]
